Goal: Find contact information: Find contact information

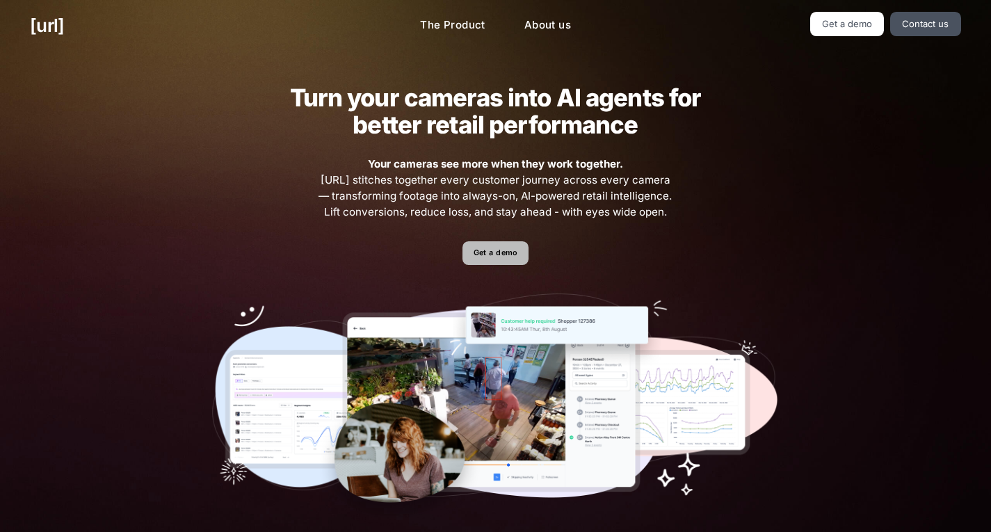
click at [496, 258] on link "Get a demo" at bounding box center [495, 253] width 66 height 24
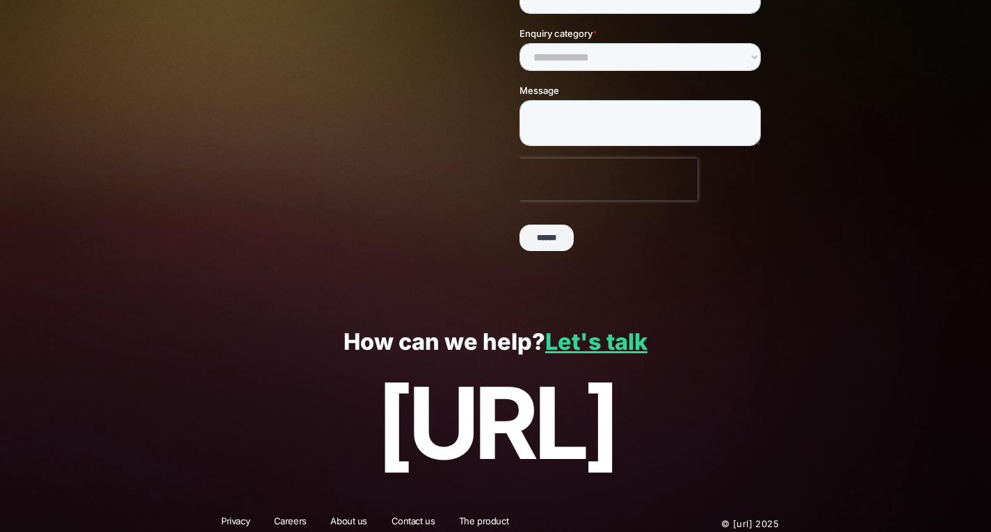
scroll to position [309, 0]
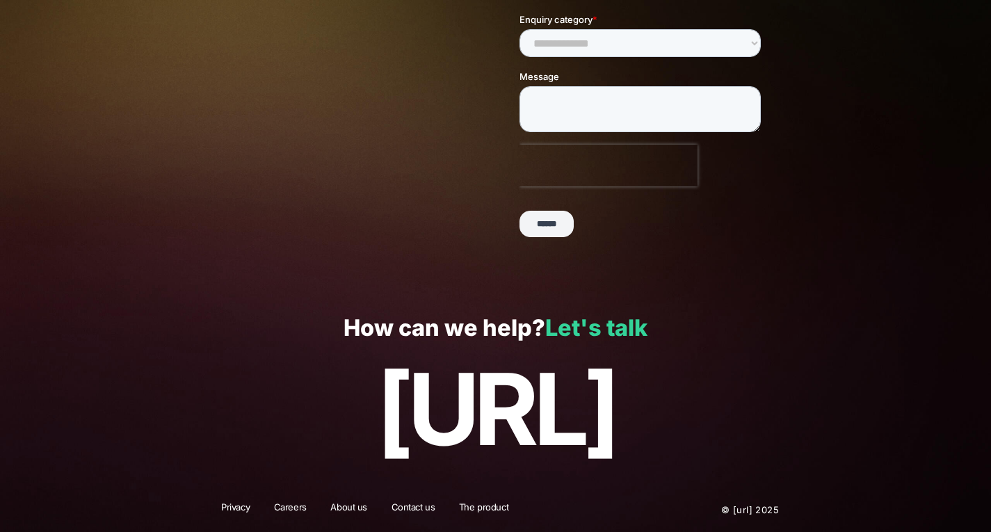
click at [586, 334] on link "Let's talk" at bounding box center [596, 327] width 102 height 27
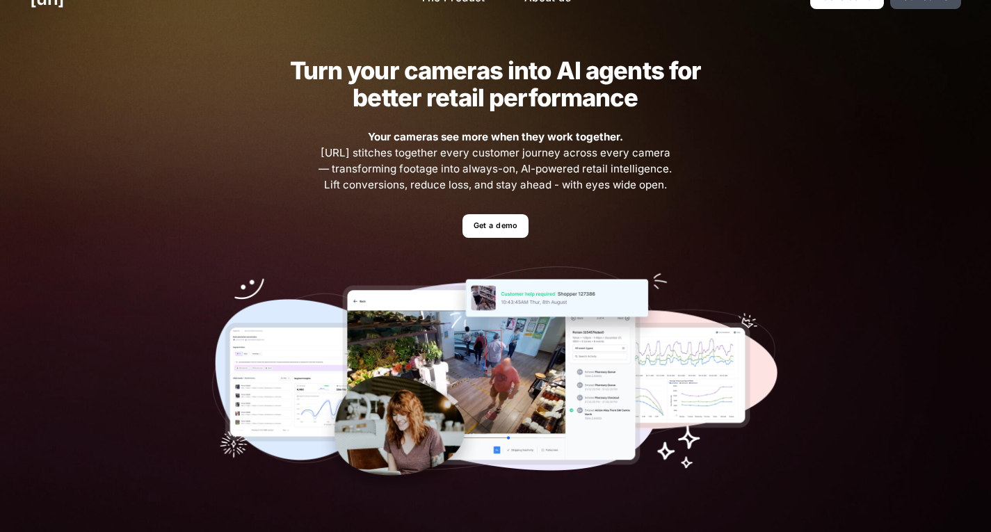
scroll to position [417, 0]
